Goal: Task Accomplishment & Management: Use online tool/utility

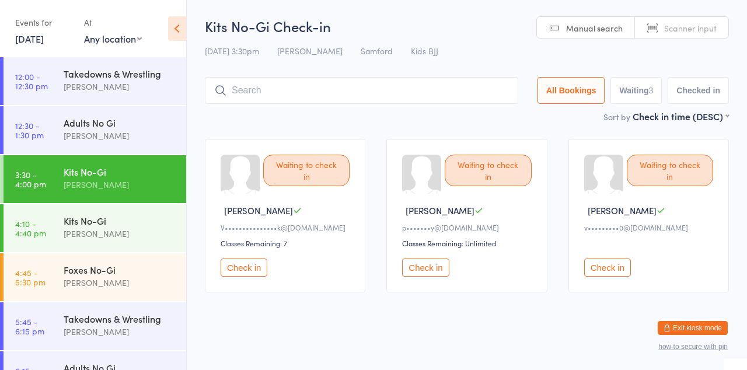
click at [330, 98] on input "search" at bounding box center [361, 90] width 313 height 27
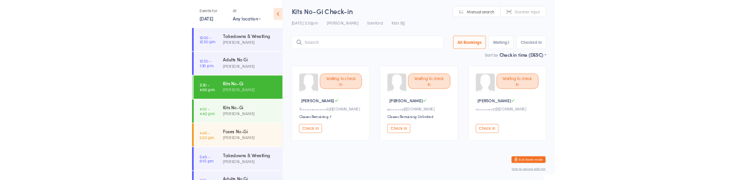
scroll to position [85, 0]
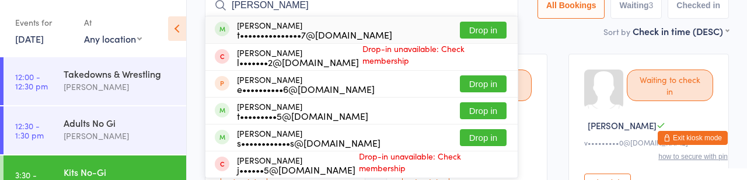
type input "Eliana"
click at [460, 38] on button "Drop in" at bounding box center [483, 30] width 47 height 17
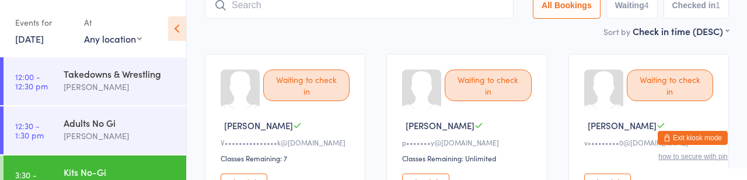
click at [278, 19] on input "search" at bounding box center [359, 5] width 309 height 27
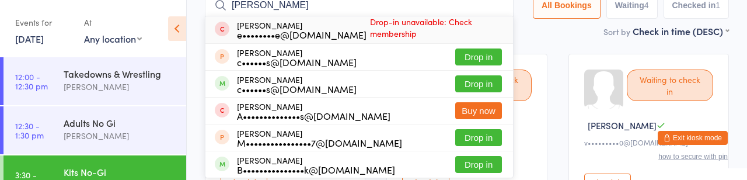
type input "Henry waters"
click at [455, 112] on button "Buy now" at bounding box center [478, 110] width 47 height 17
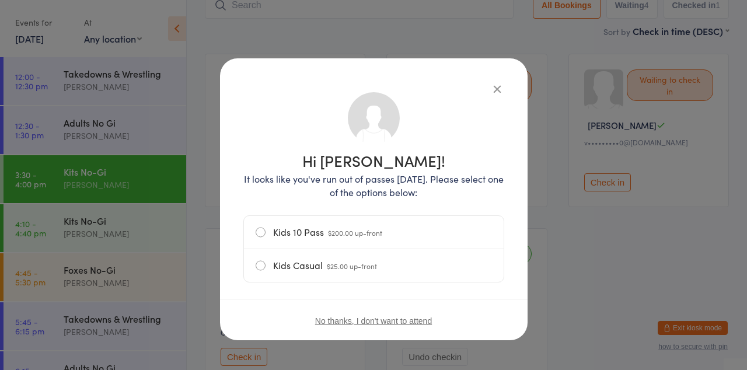
click at [261, 245] on label "Kids 10 Pass $200.00 up-front" at bounding box center [373, 232] width 236 height 33
click at [0, 0] on input "Kids 10 Pass $200.00 up-front" at bounding box center [0, 0] width 0 height 0
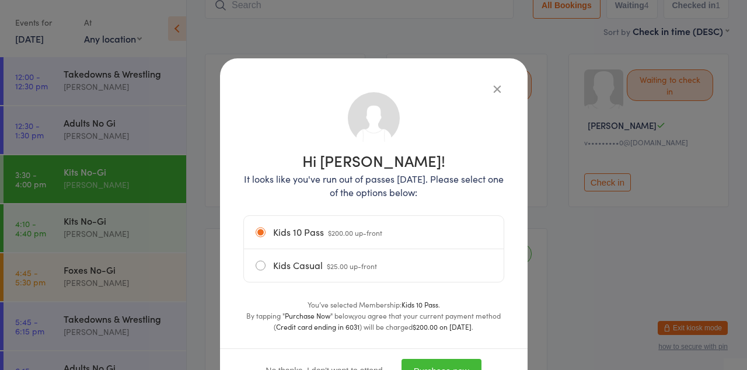
scroll to position [27, 0]
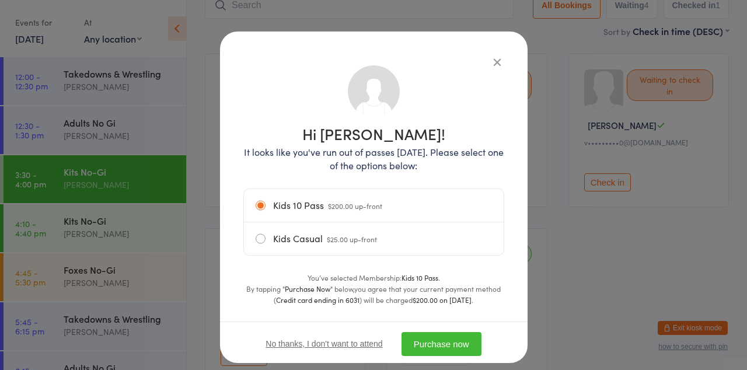
click at [465, 356] on button "Purchase now" at bounding box center [441, 344] width 80 height 24
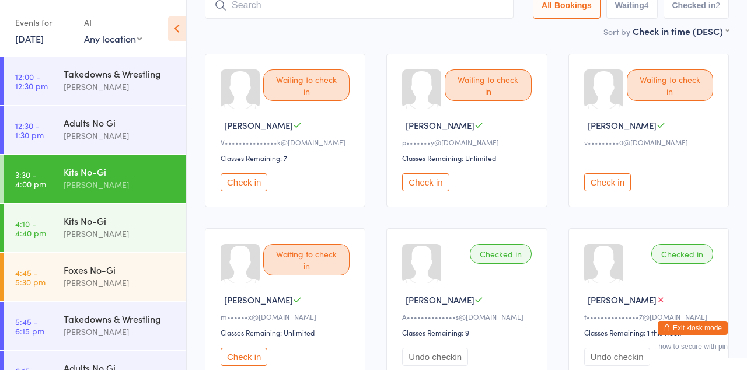
click at [133, 191] on div "[PERSON_NAME]" at bounding box center [120, 184] width 113 height 13
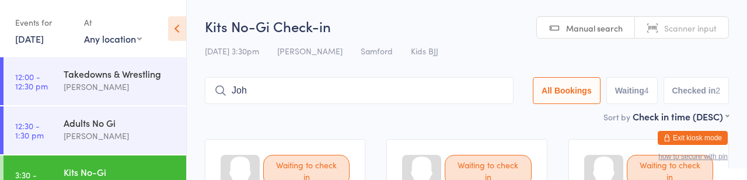
type input "John"
click at [447, 102] on input "John" at bounding box center [359, 90] width 309 height 27
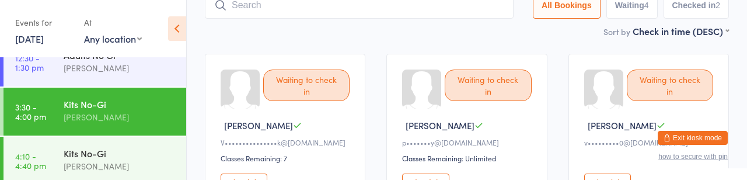
scroll to position [68, 0]
click at [115, 159] on div "Kits No-Gi" at bounding box center [120, 152] width 113 height 13
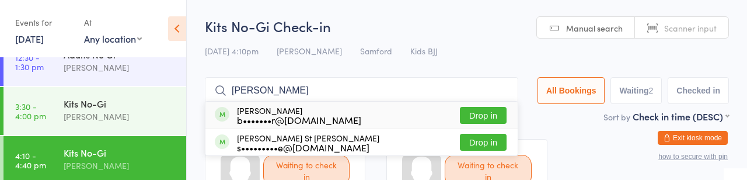
type input "John ri"
click at [460, 124] on button "Drop in" at bounding box center [483, 115] width 47 height 17
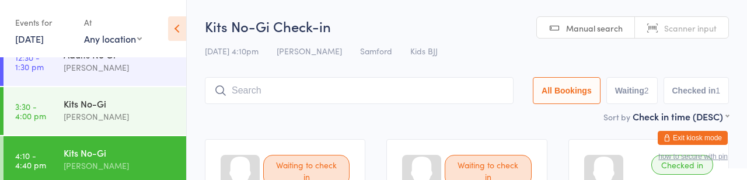
click at [280, 103] on input "search" at bounding box center [359, 90] width 309 height 27
type input "Henry"
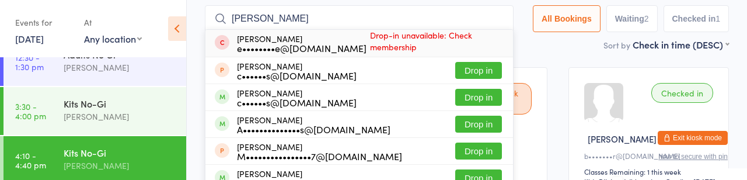
scroll to position [76, 0]
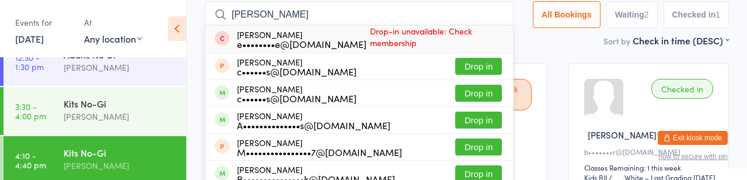
click at [455, 128] on button "Drop in" at bounding box center [478, 119] width 47 height 17
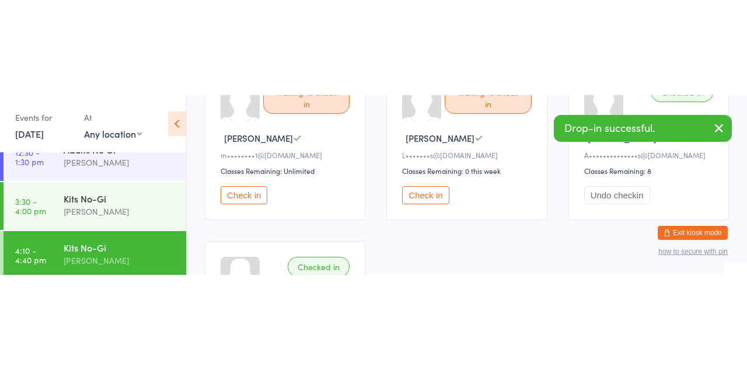
scroll to position [164, 0]
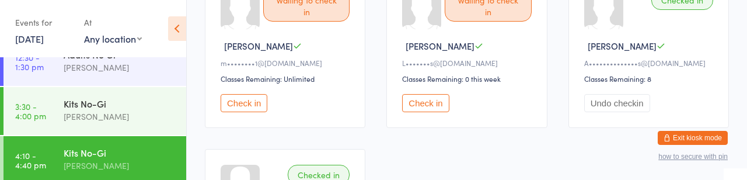
click at [248, 112] on button "Check in" at bounding box center [243, 103] width 47 height 18
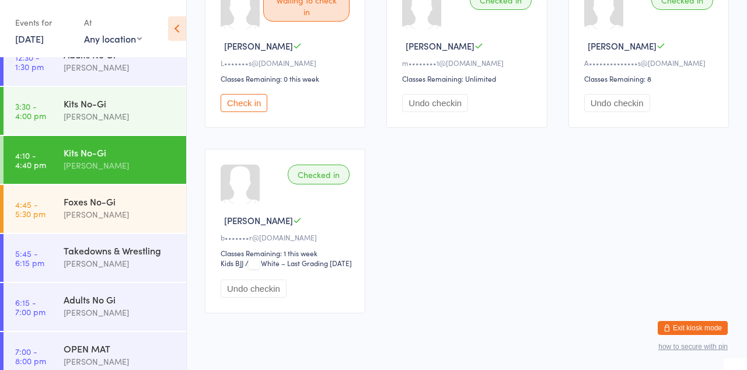
click at [36, 233] on link "4:45 - 5:30 pm Foxes No-Gi Eamonn Cox" at bounding box center [94, 209] width 183 height 48
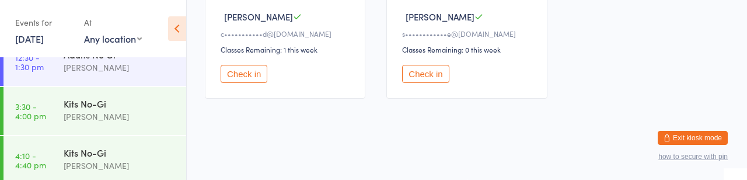
click at [230, 83] on button "Check in" at bounding box center [243, 74] width 47 height 18
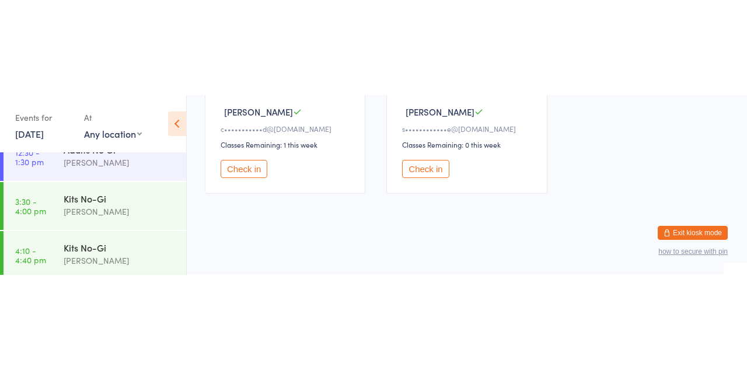
scroll to position [243, 0]
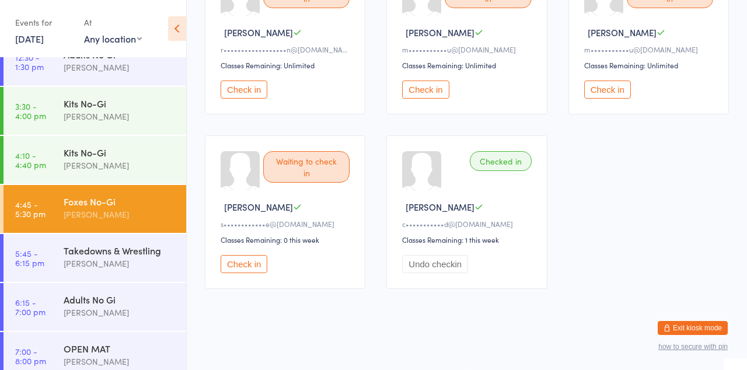
click at [262, 264] on button "Check in" at bounding box center [243, 264] width 47 height 18
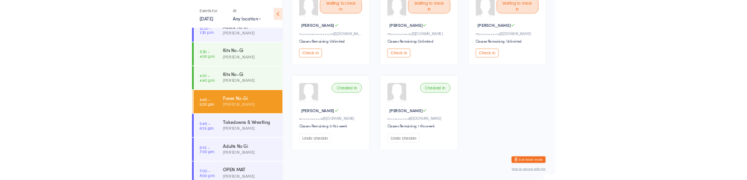
scroll to position [0, 0]
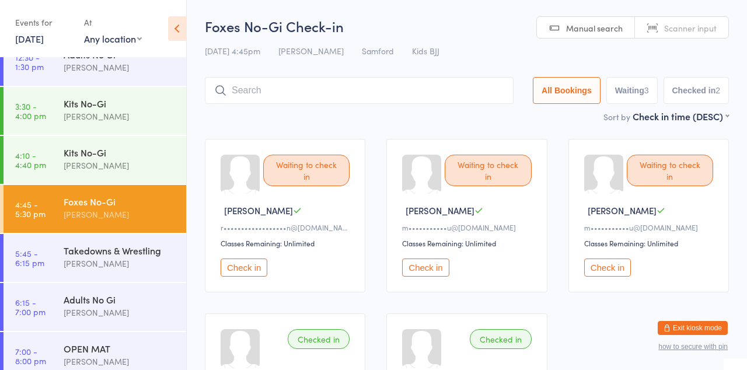
click at [328, 95] on input "search" at bounding box center [359, 90] width 309 height 27
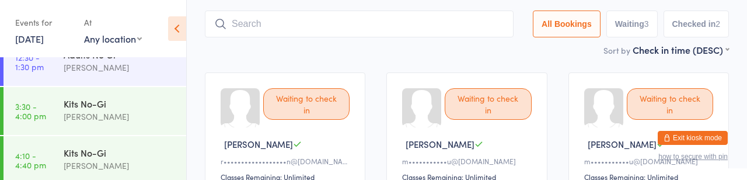
scroll to position [85, 0]
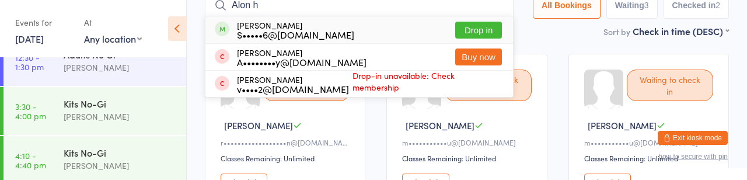
type input "Alon h"
click at [455, 38] on button "Drop in" at bounding box center [478, 30] width 47 height 17
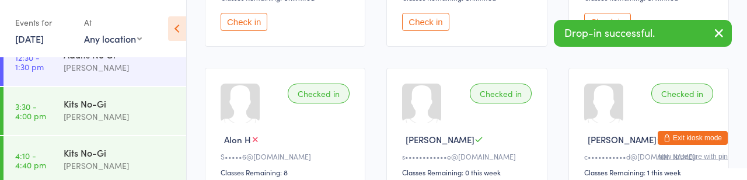
scroll to position [262, 0]
